Goal: Task Accomplishment & Management: Manage account settings

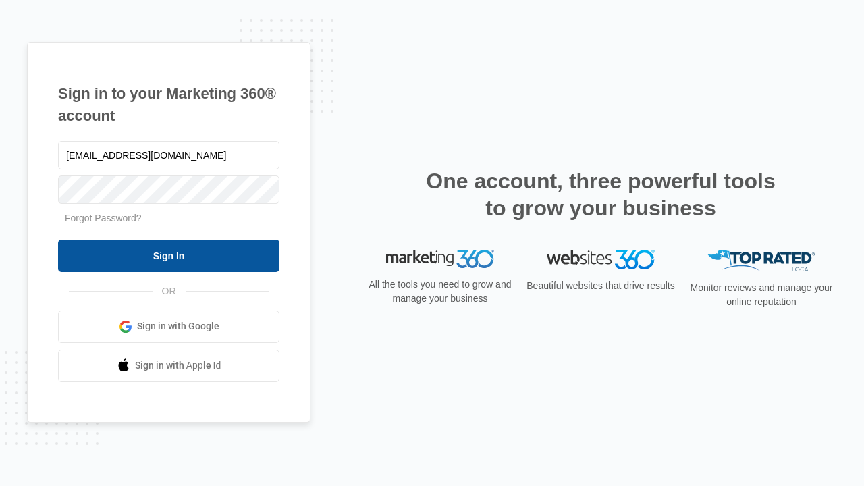
click at [169, 255] on input "Sign In" at bounding box center [168, 256] width 221 height 32
